Goal: Task Accomplishment & Management: Manage account settings

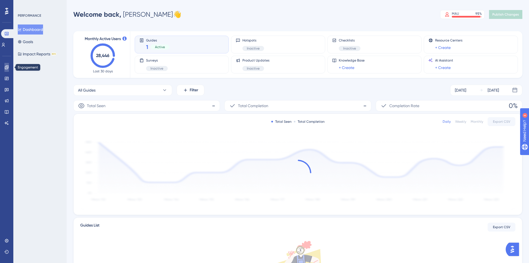
click at [8, 68] on icon at bounding box center [6, 67] width 4 height 4
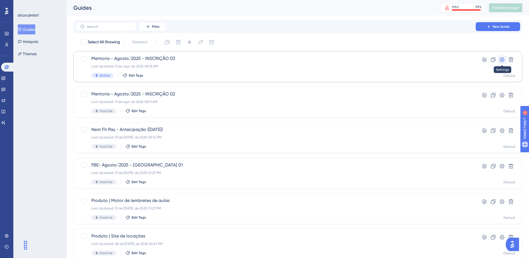
click at [501, 60] on icon at bounding box center [503, 60] width 6 height 6
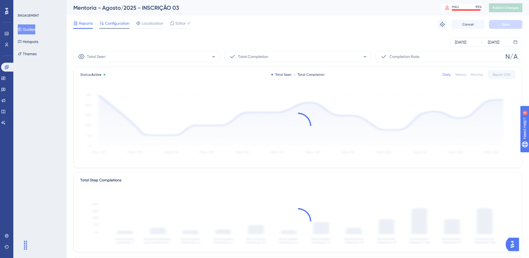
click at [119, 25] on span "Configuration" at bounding box center [117, 23] width 24 height 7
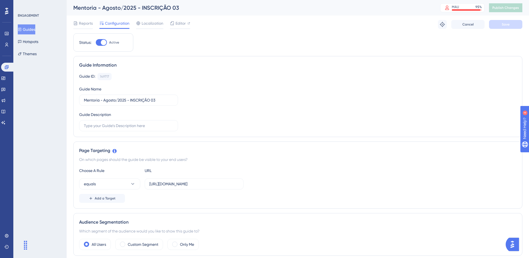
click at [106, 43] on div at bounding box center [104, 43] width 6 height 6
click at [96, 43] on input "Active" at bounding box center [96, 43] width 0 height 0
checkbox input "false"
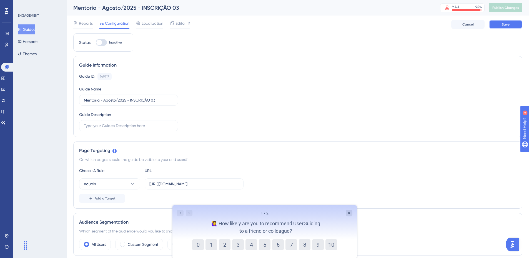
click at [497, 25] on button "Save" at bounding box center [505, 24] width 33 height 9
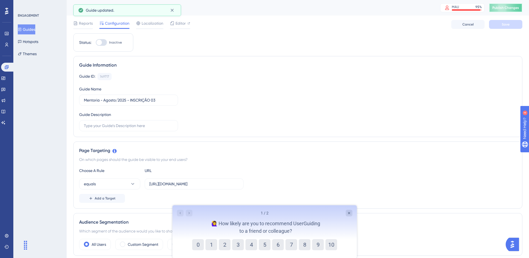
click at [507, 7] on span "Publish Changes" at bounding box center [506, 8] width 27 height 4
